Goal: Information Seeking & Learning: Learn about a topic

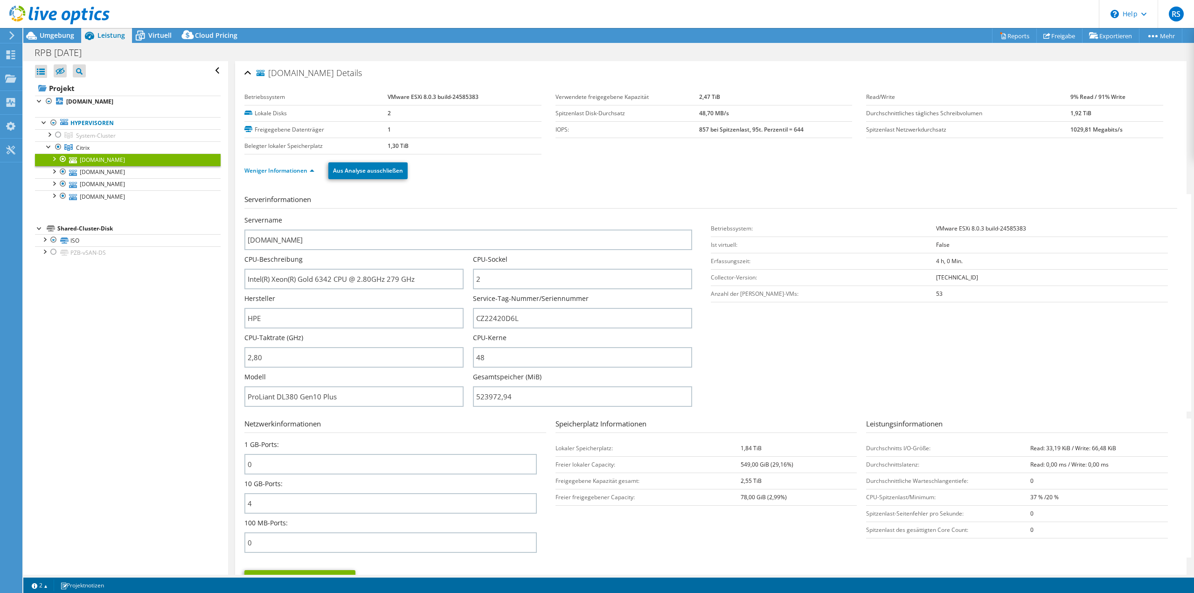
select select "USD"
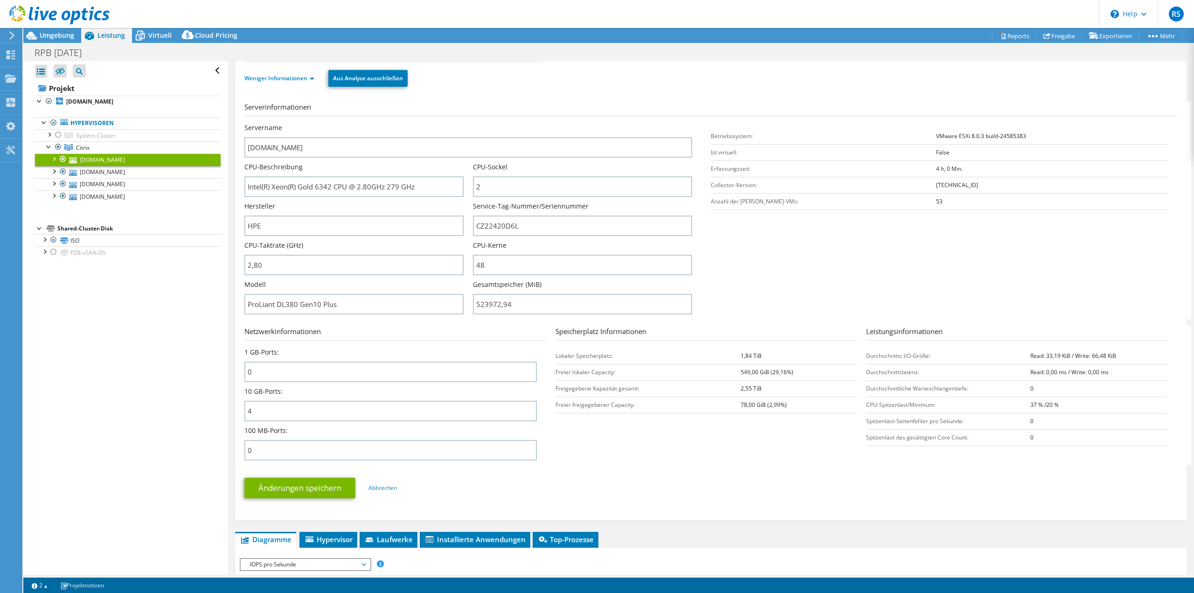
scroll to position [93, 0]
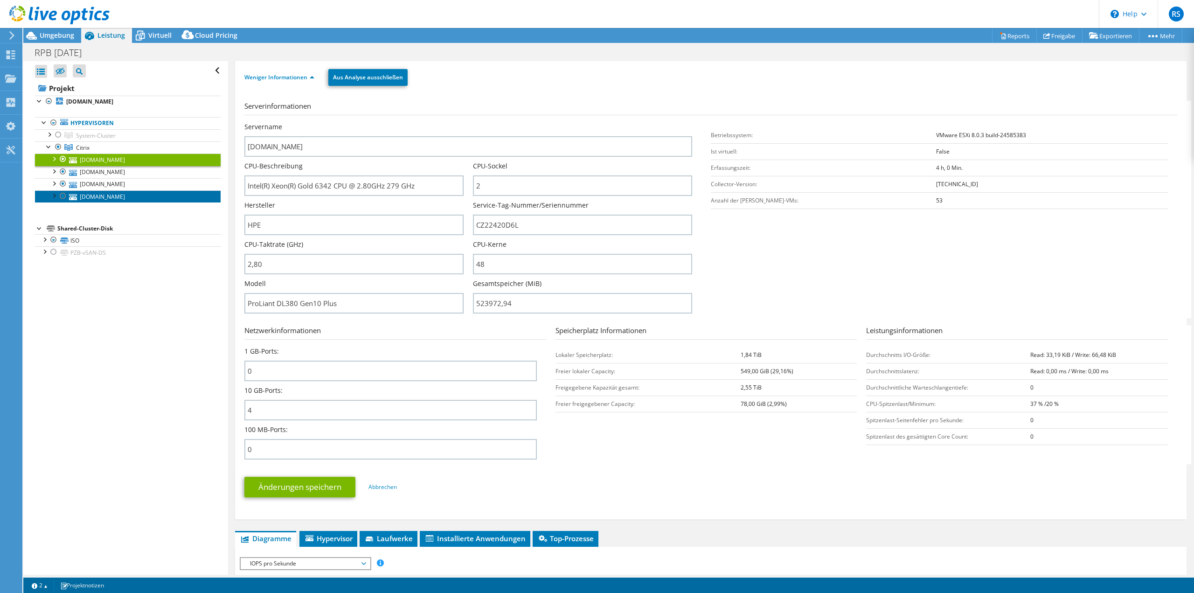
click at [108, 195] on link "[DOMAIN_NAME]" at bounding box center [128, 196] width 186 height 12
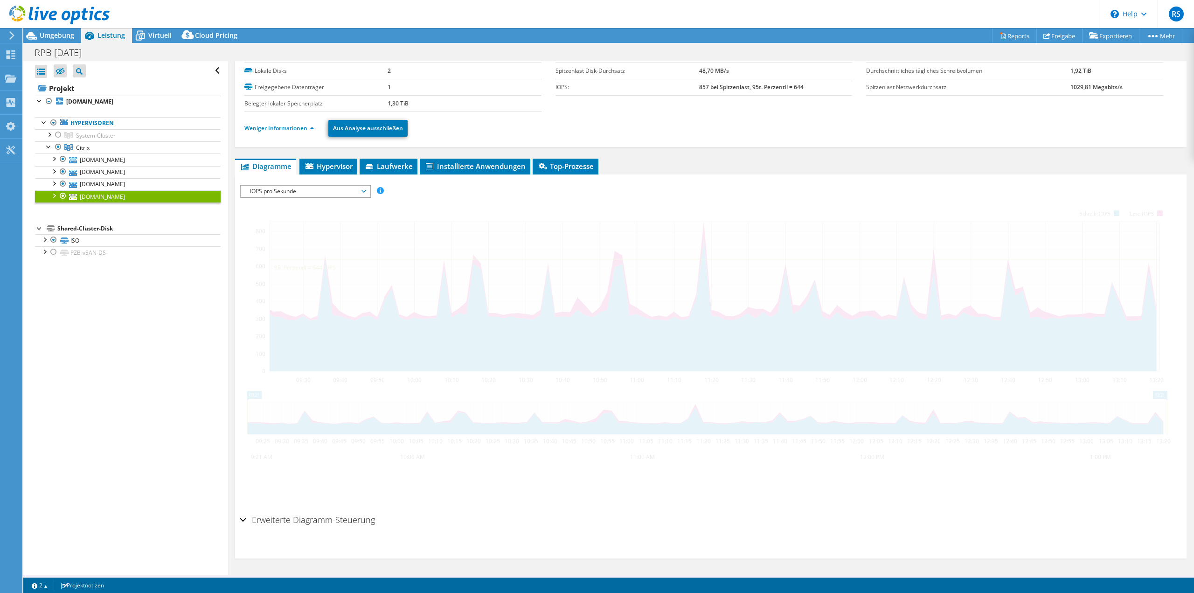
scroll to position [0, 0]
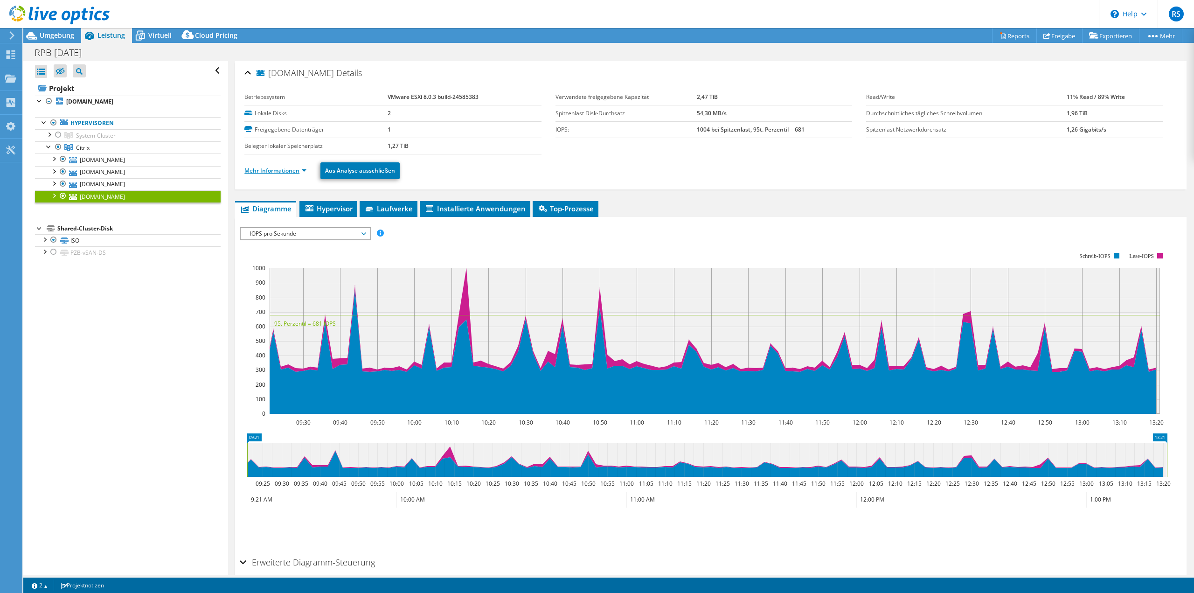
click at [292, 172] on link "Mehr Informationen" at bounding box center [275, 170] width 62 height 8
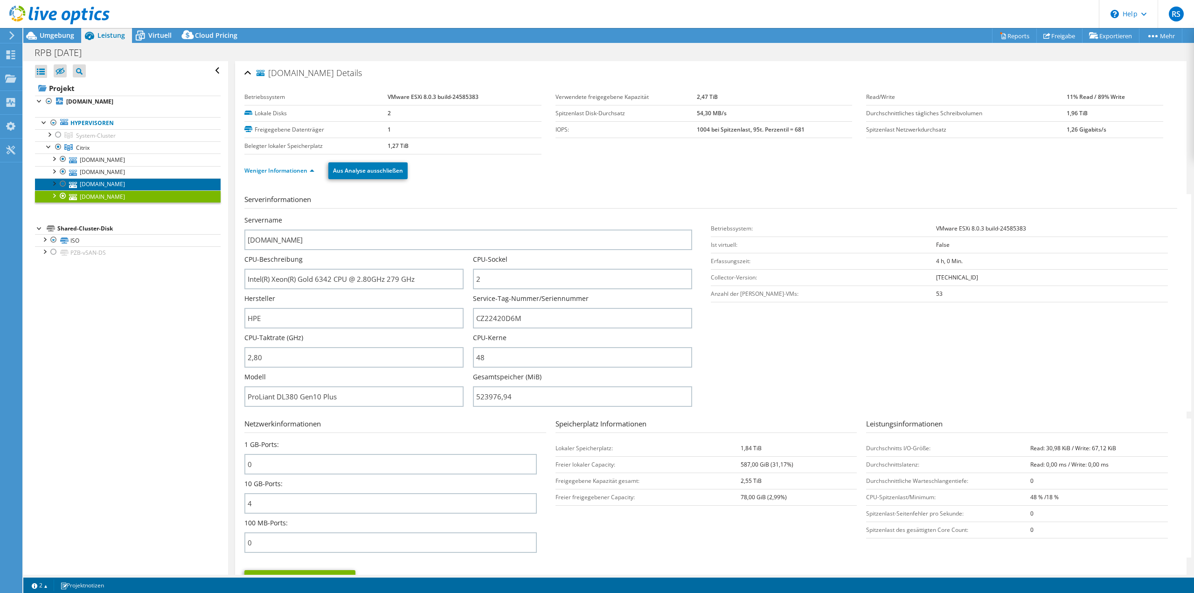
click at [117, 184] on link "[DOMAIN_NAME]" at bounding box center [128, 184] width 186 height 12
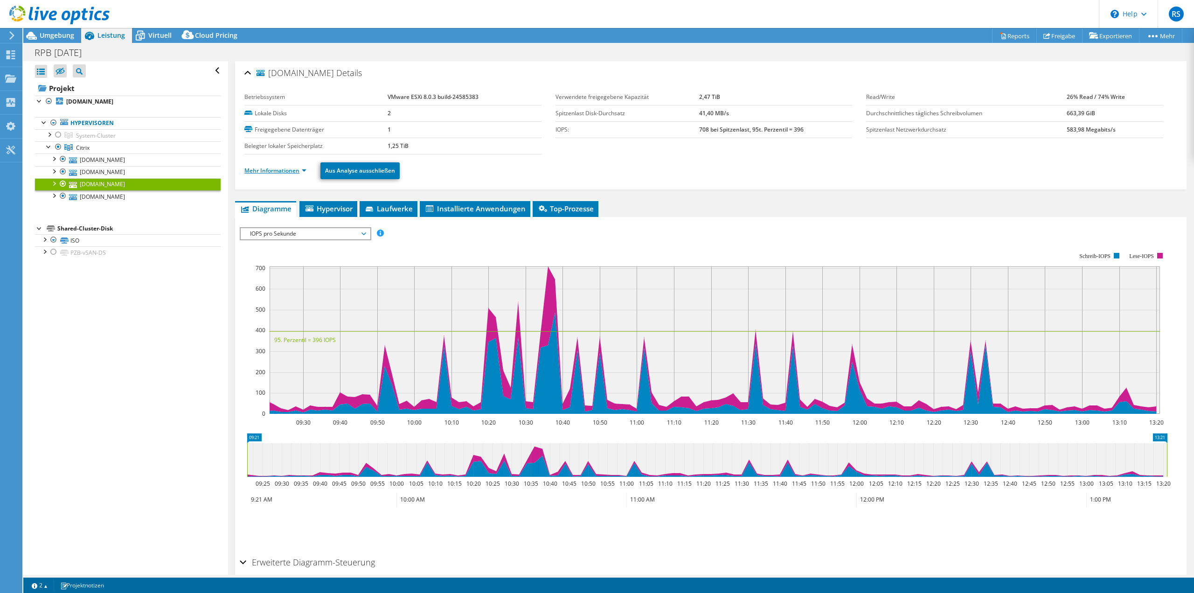
click at [284, 170] on link "Mehr Informationen" at bounding box center [275, 170] width 62 height 8
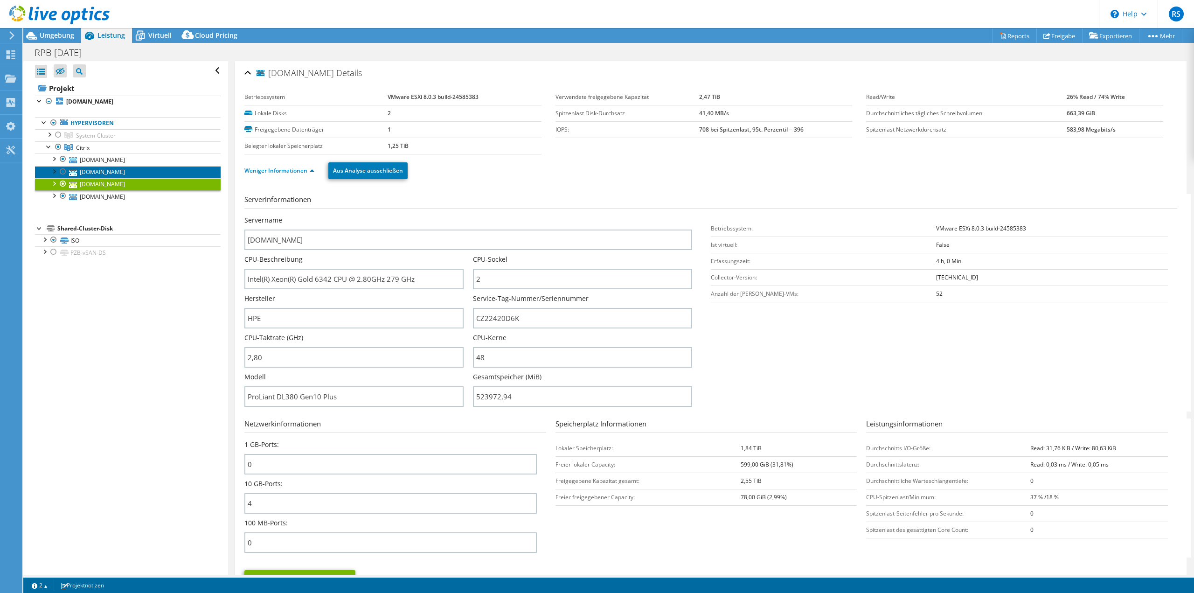
click at [117, 171] on link "[DOMAIN_NAME]" at bounding box center [128, 172] width 186 height 12
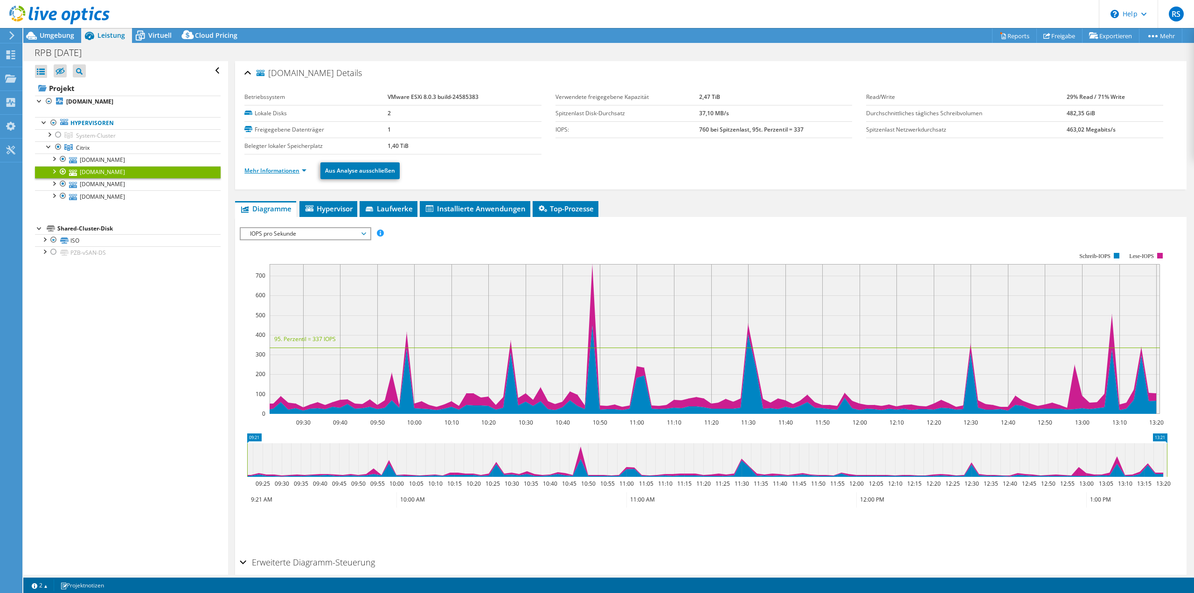
click at [273, 167] on link "Mehr Informationen" at bounding box center [275, 170] width 62 height 8
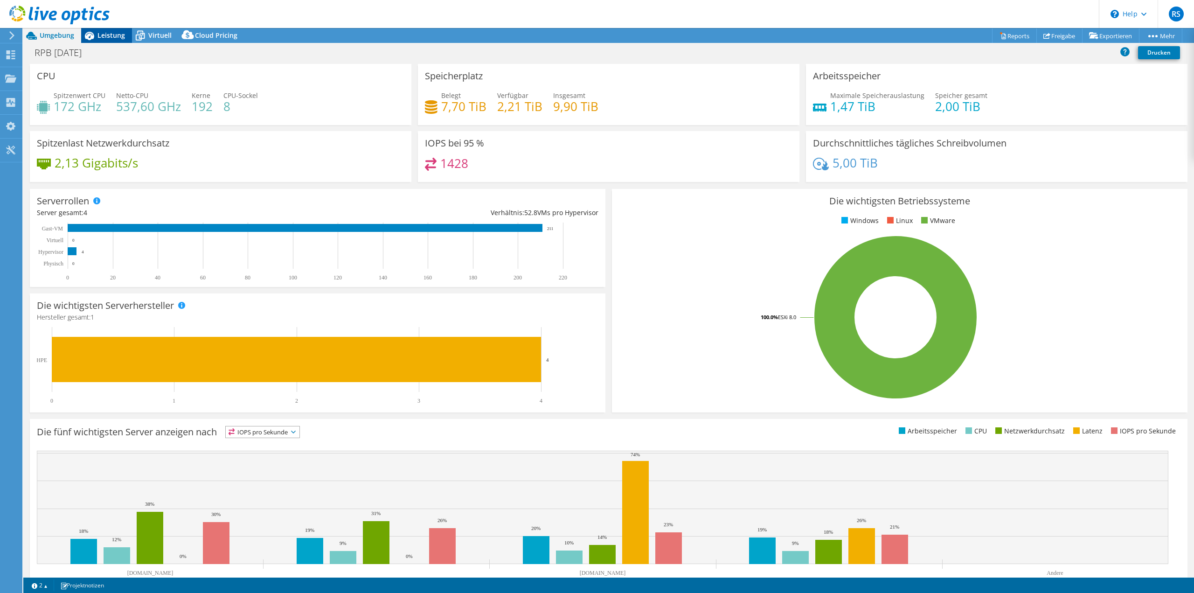
click at [96, 32] on icon at bounding box center [89, 36] width 16 height 16
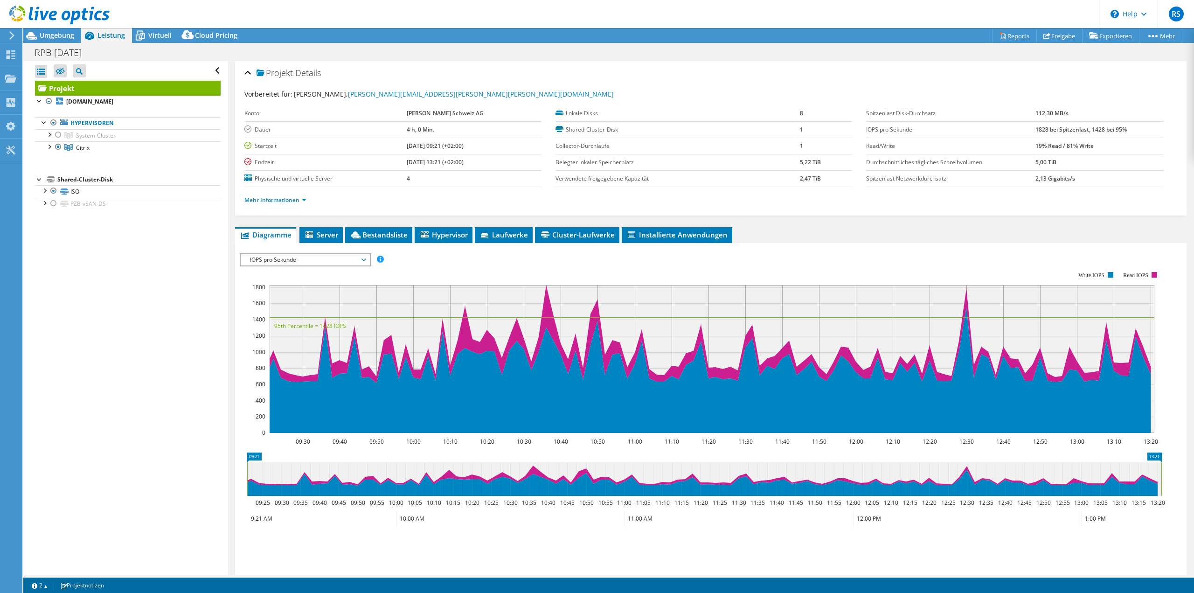
click at [45, 30] on div at bounding box center [55, 15] width 110 height 31
click at [55, 31] on span "Umgebung" at bounding box center [57, 35] width 34 height 9
